Goal: Transaction & Acquisition: Purchase product/service

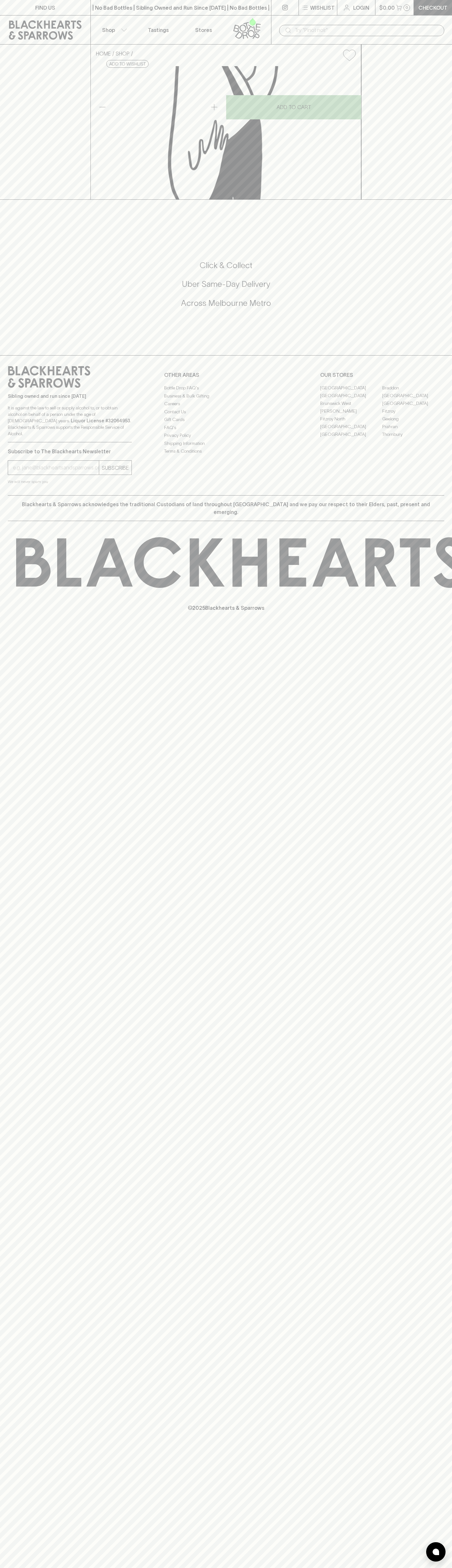
click at [369, 20] on div "​" at bounding box center [362, 30] width 181 height 29
click at [421, 961] on div "FIND US | No Bad Bottles | Sibling Owned and Run Since 2006 | No Bad Bottles | …" at bounding box center [226, 784] width 452 height 1568
click at [337, 1568] on html "FIND US | No Bad Bottles | Sibling Owned and Run Since 2006 | No Bad Bottles | …" at bounding box center [226, 784] width 452 height 1568
click at [14, 628] on div "© 2025 Blackhearts & Sparrows" at bounding box center [226, 574] width 452 height 107
